Goal: Transaction & Acquisition: Purchase product/service

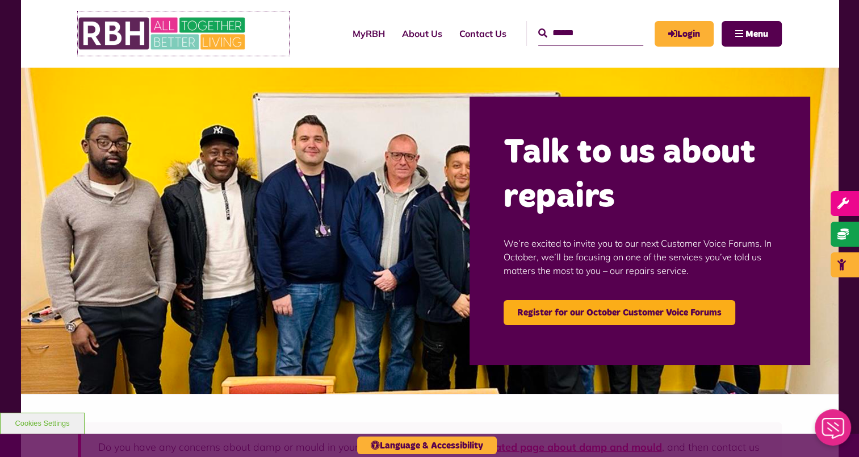
click at [283, 35] on link at bounding box center [183, 33] width 211 height 44
click at [845, 235] on span "Make a payment" at bounding box center [809, 233] width 86 height 11
